Goal: Task Accomplishment & Management: Manage account settings

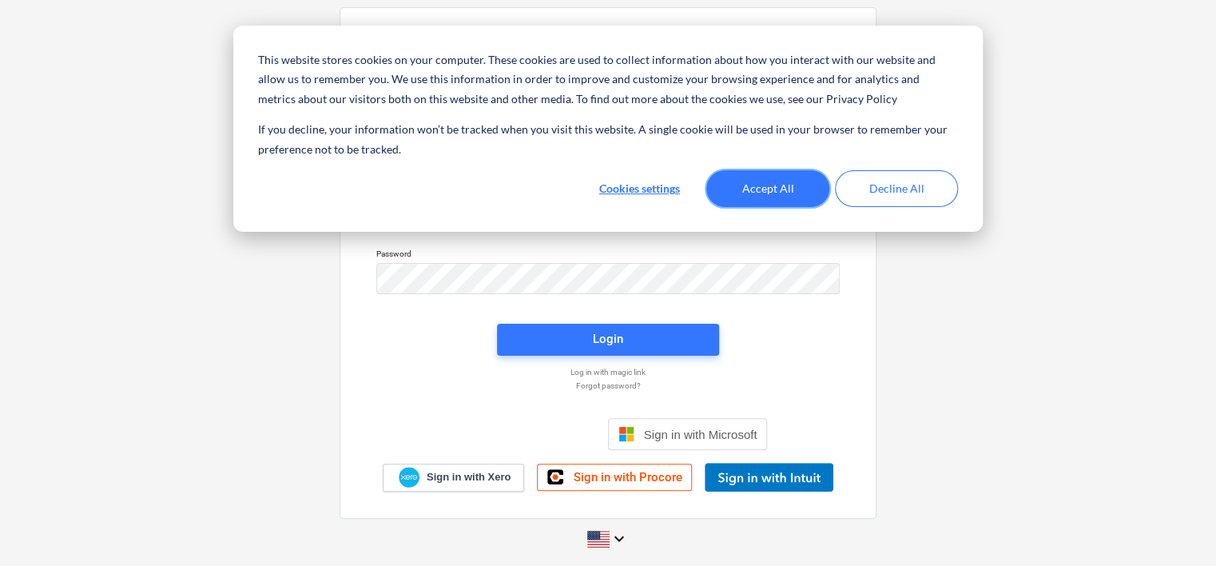
click at [787, 193] on button "Accept All" at bounding box center [767, 188] width 123 height 37
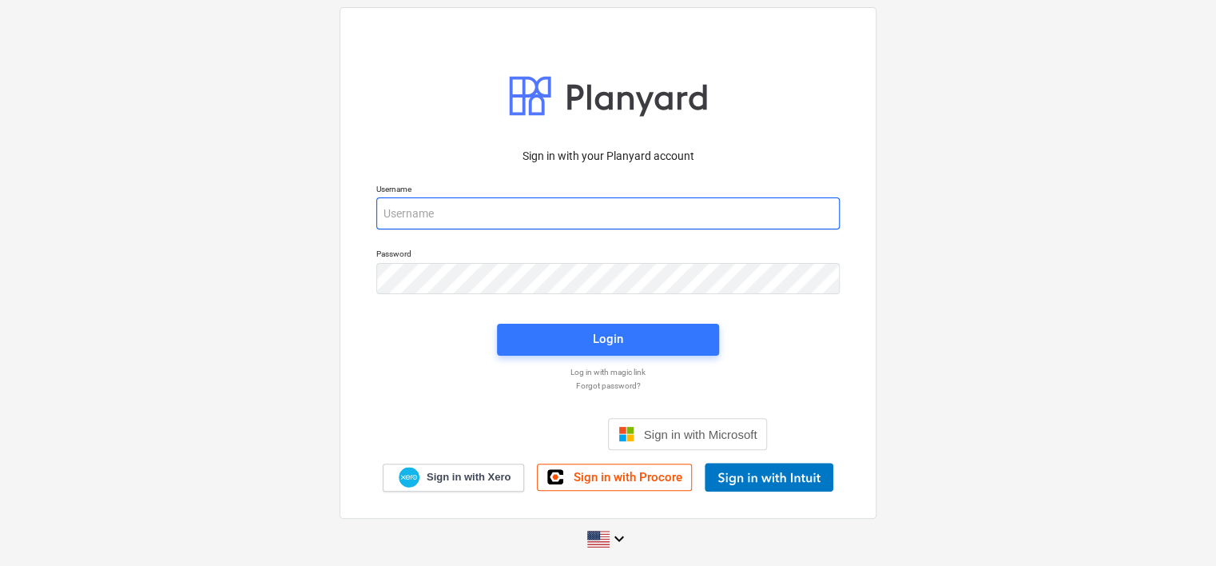
click at [434, 210] on input "email" at bounding box center [608, 213] width 464 height 32
type input "[PERSON_NAME][EMAIL_ADDRESS][DOMAIN_NAME]"
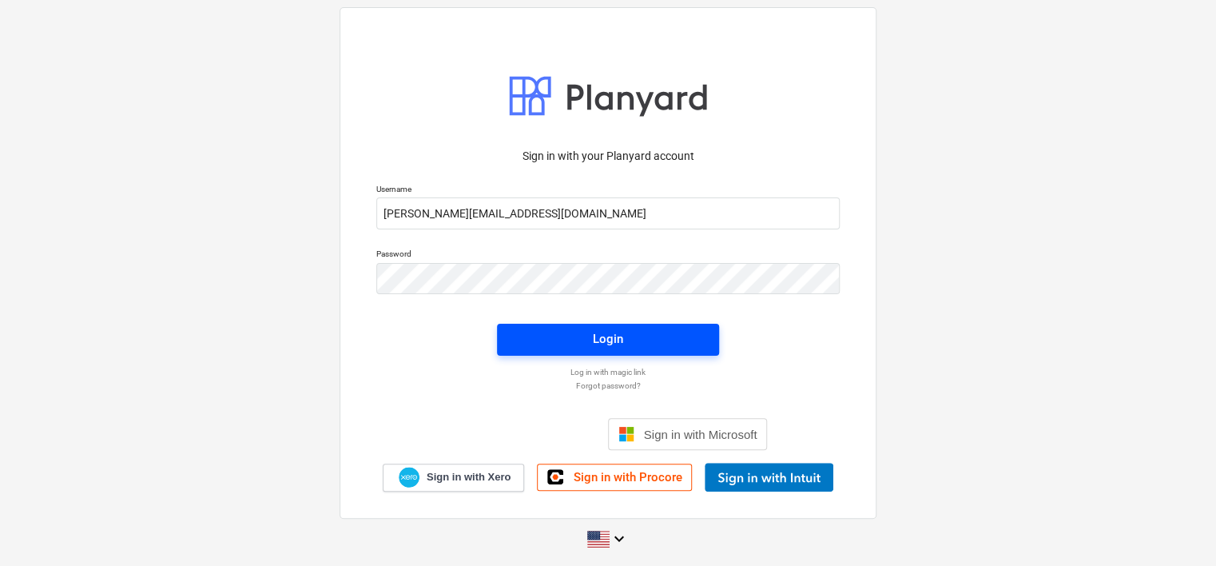
click at [620, 337] on div "Login" at bounding box center [608, 338] width 30 height 21
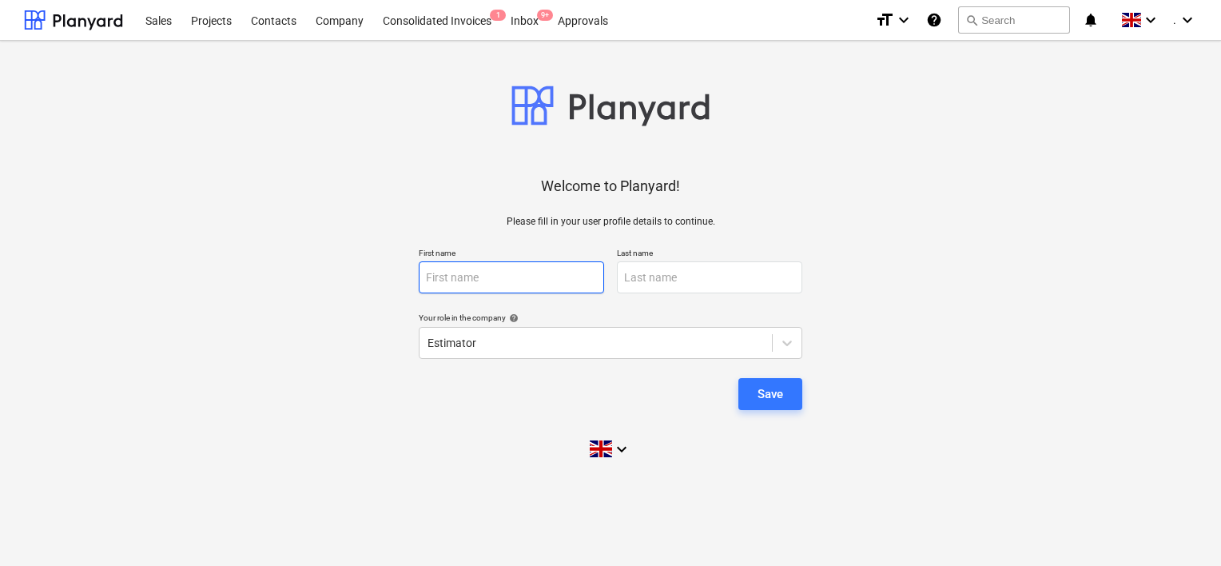
click at [479, 277] on input "text" at bounding box center [511, 277] width 185 height 32
type input "[PERSON_NAME]"
click at [635, 275] on input "text" at bounding box center [709, 277] width 185 height 32
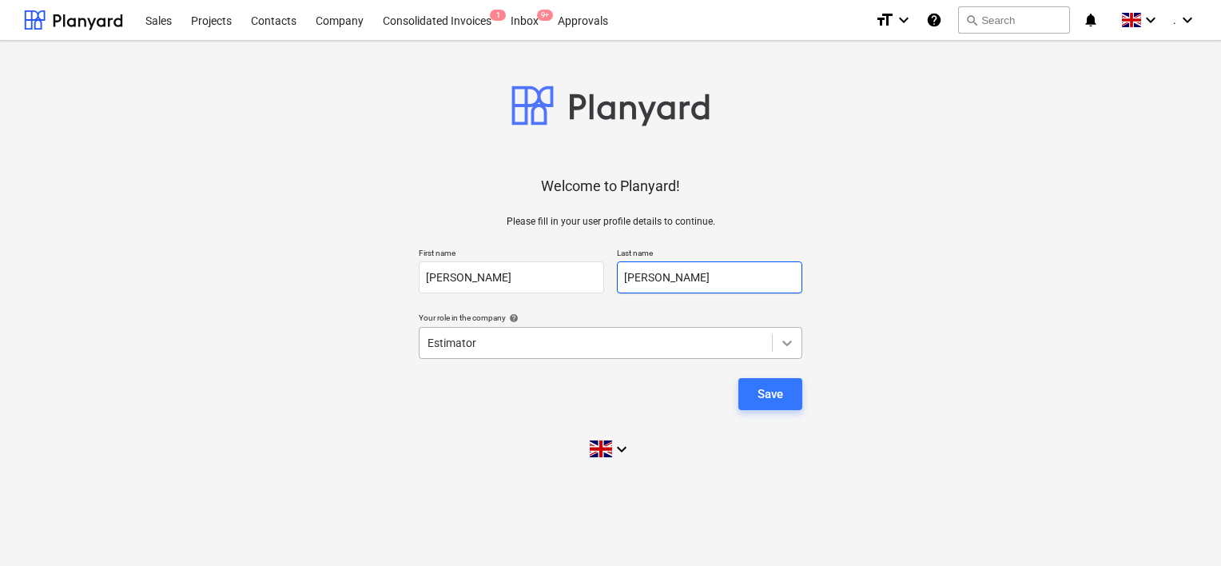
type input "[PERSON_NAME]"
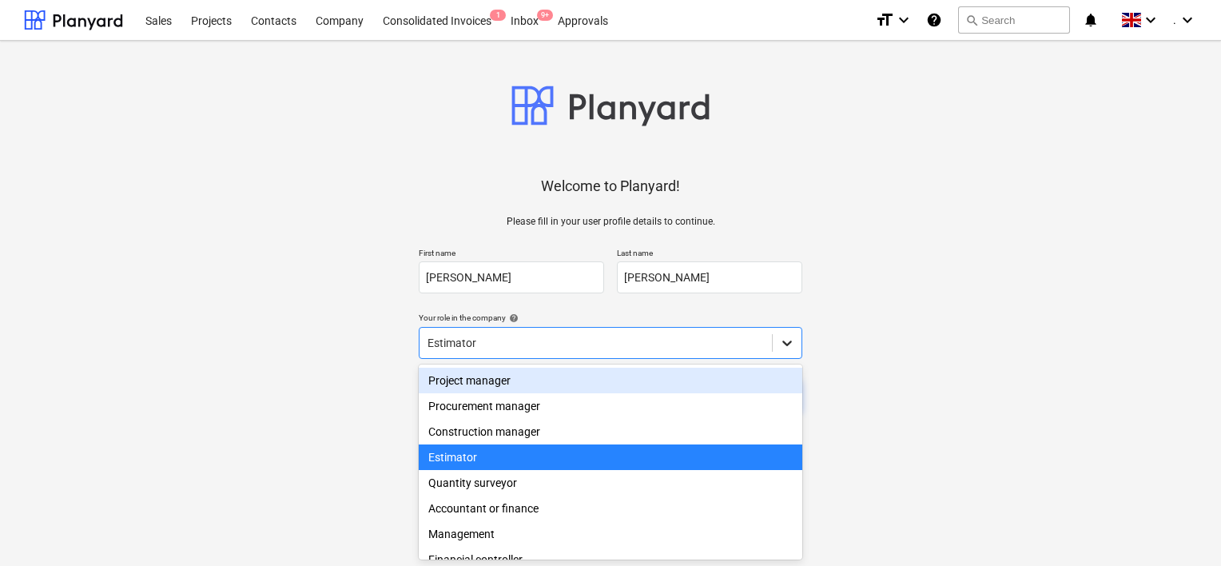
click at [785, 342] on icon at bounding box center [787, 343] width 10 height 6
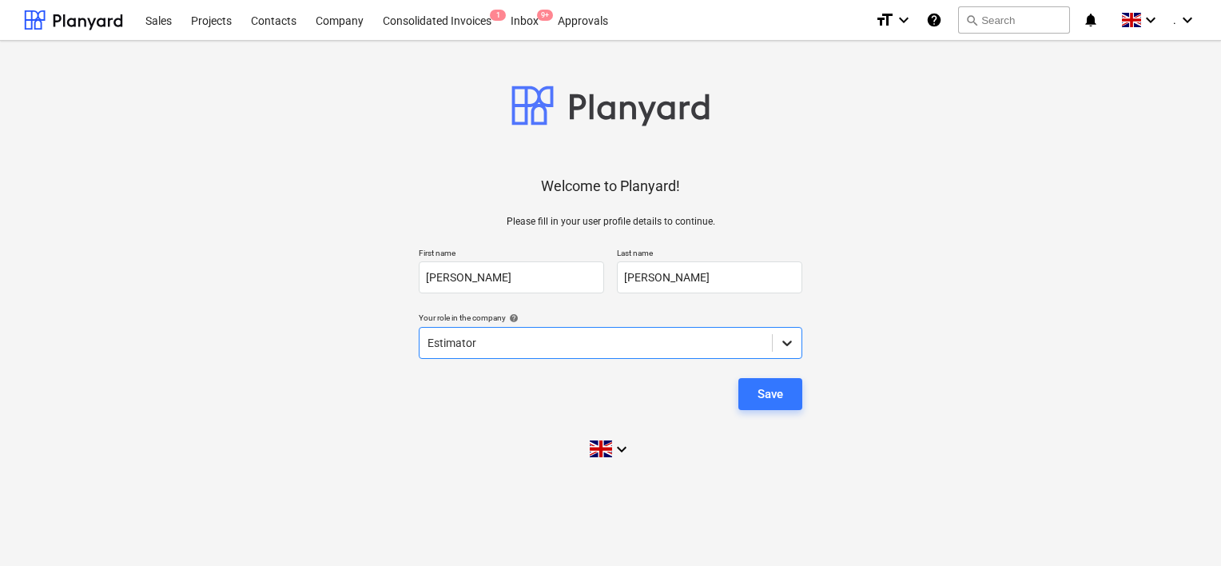
click at [785, 342] on icon at bounding box center [787, 343] width 10 height 6
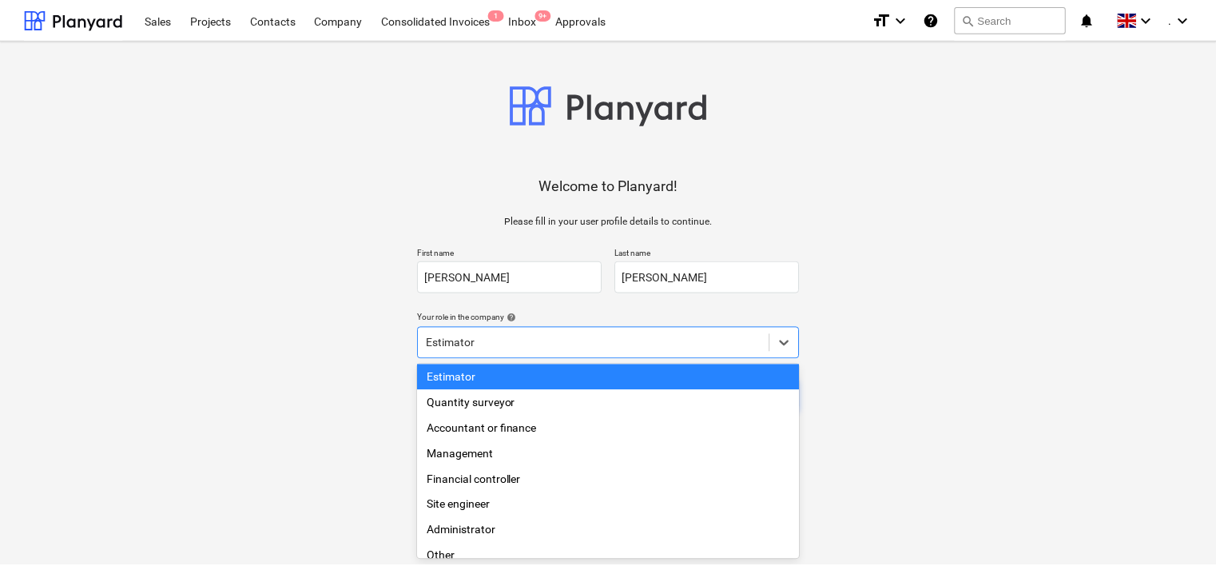
scroll to position [100, 0]
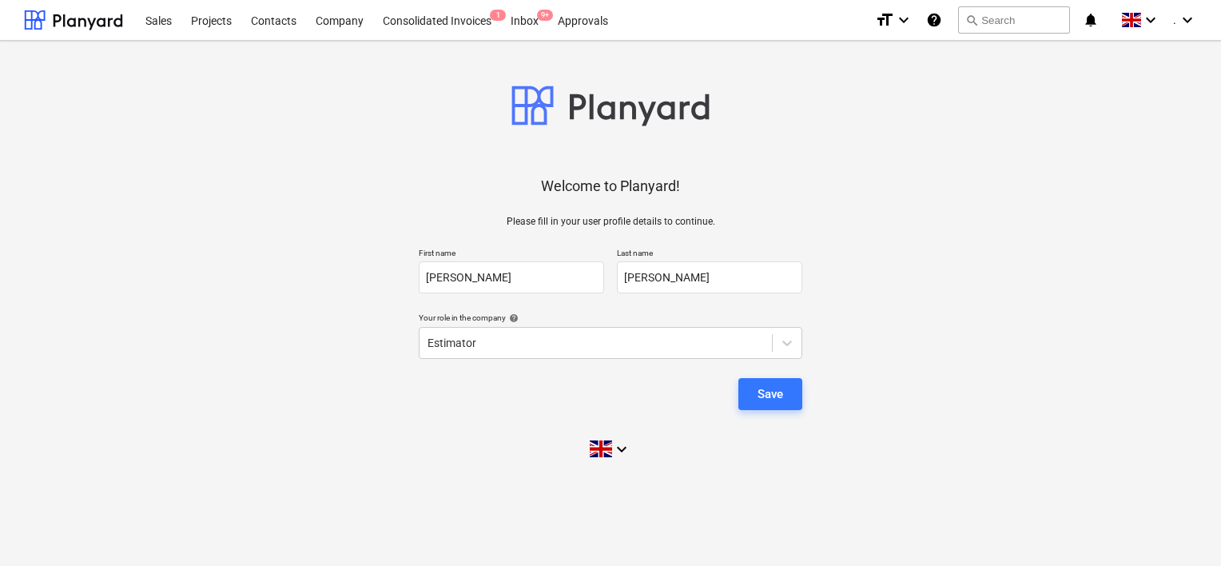
click at [917, 367] on div "Welcome to Planyard! Please fill in your user profile details to continue. Firs…" at bounding box center [610, 262] width 1173 height 416
click at [768, 396] on div "Save" at bounding box center [771, 394] width 26 height 21
